Goal: Check status: Check status

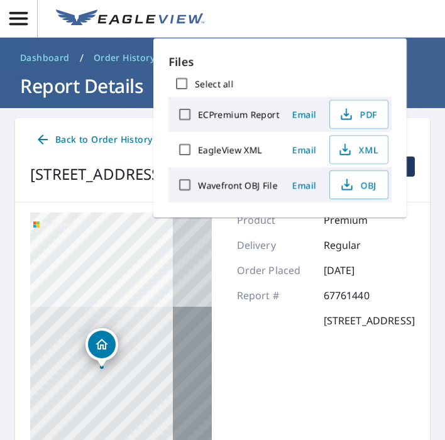
scroll to position [141, 0]
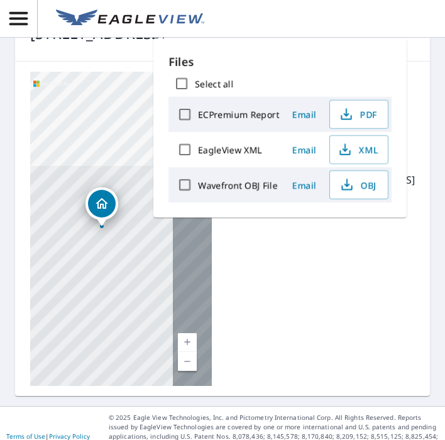
click at [269, 295] on div "Product Premium Delivery Regular Order Placed [DATE] Report # 67761440 [STREET_…" at bounding box center [326, 229] width 178 height 314
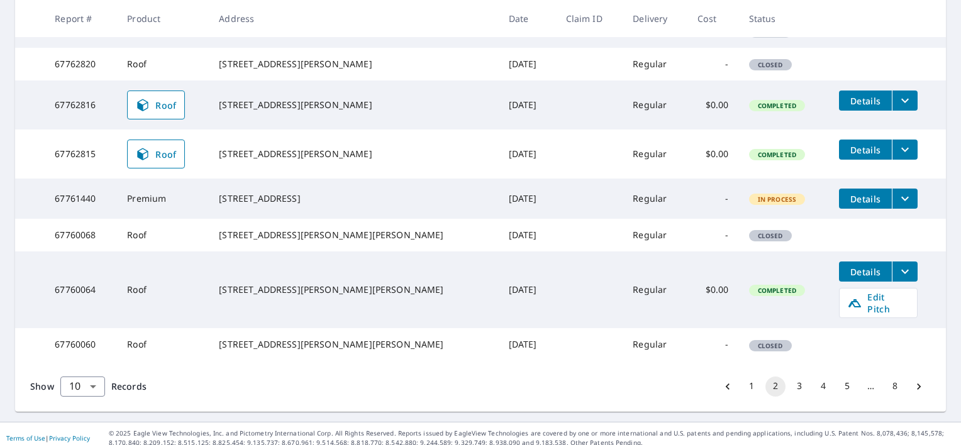
scroll to position [407, 0]
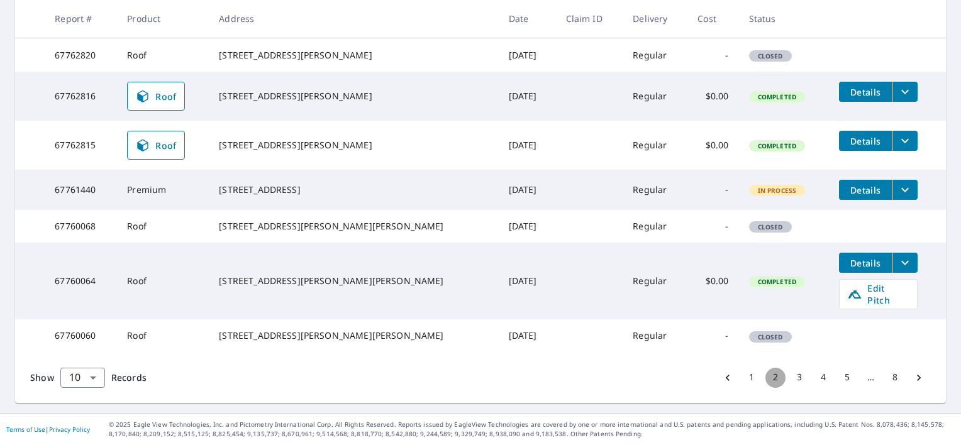
click at [445, 380] on button "2" at bounding box center [775, 378] width 20 height 20
click at [445, 388] on li "3" at bounding box center [799, 378] width 24 height 20
click at [445, 385] on button "3" at bounding box center [799, 378] width 20 height 20
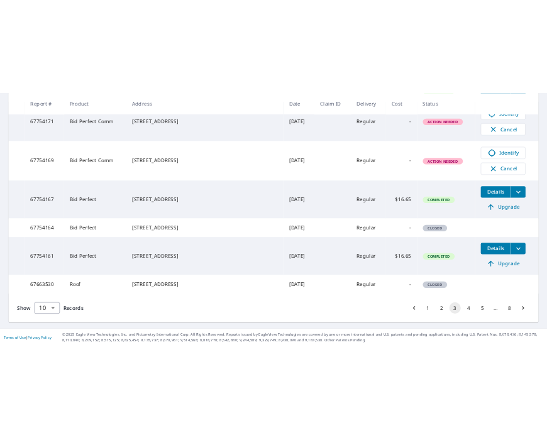
scroll to position [490, 0]
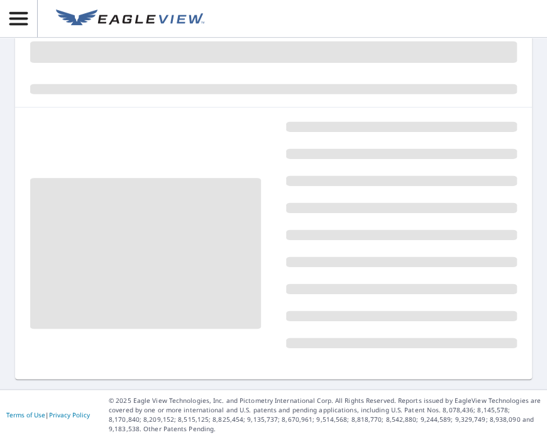
scroll to position [136, 0]
